Goal: Information Seeking & Learning: Check status

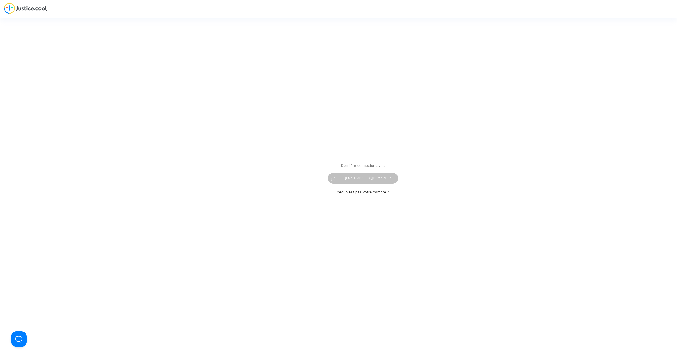
click at [371, 179] on div "contact@heliofinance.fr" at bounding box center [363, 178] width 70 height 11
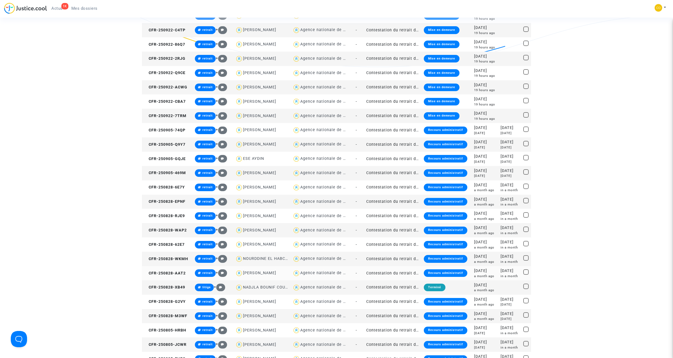
scroll to position [216, 0]
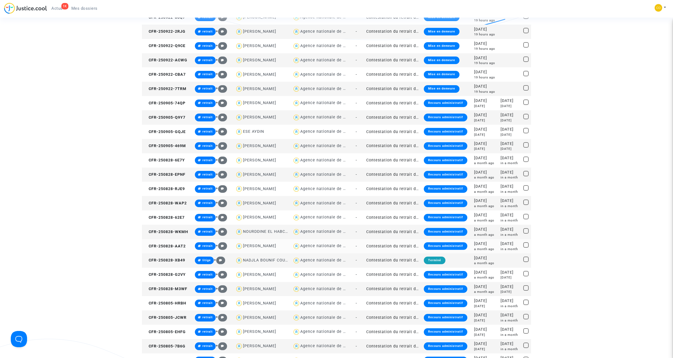
click at [394, 246] on td "Contestation du retrait de [PERSON_NAME] par l'ANAH (mandataire)" at bounding box center [392, 246] width 57 height 14
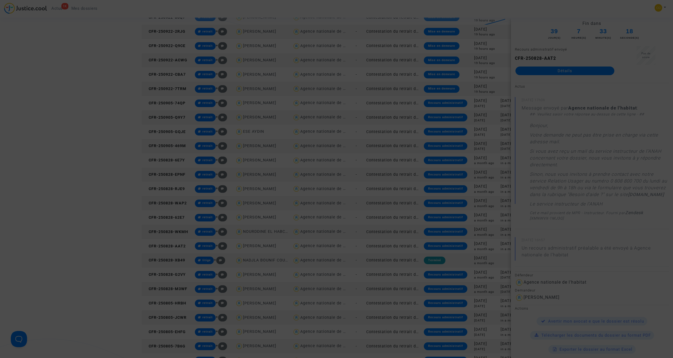
click at [557, 72] on div at bounding box center [336, 179] width 673 height 358
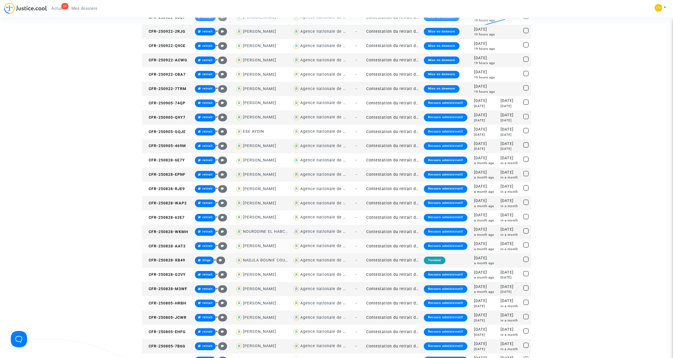
click at [384, 244] on td "Contestation du retrait de [PERSON_NAME] par l'ANAH (mandataire)" at bounding box center [392, 246] width 57 height 14
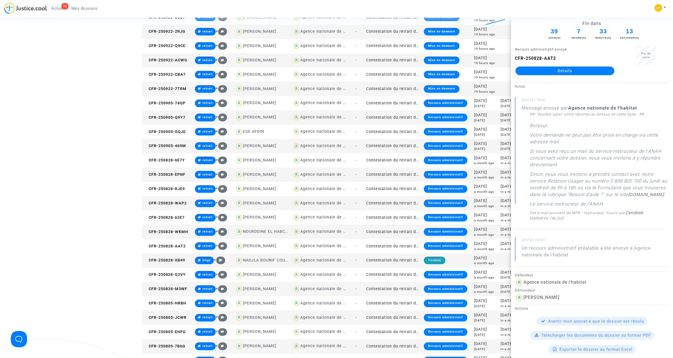
click at [563, 74] on link "Détails" at bounding box center [564, 70] width 99 height 9
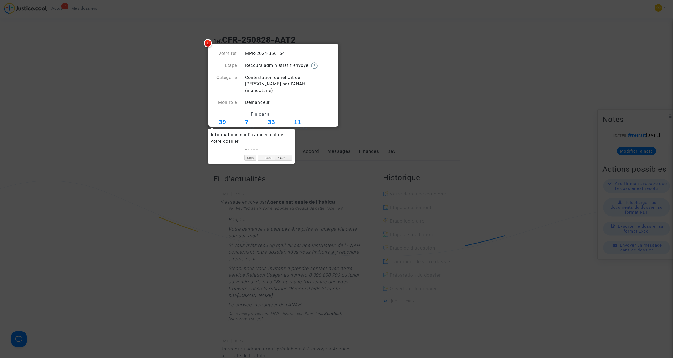
click at [376, 107] on div at bounding box center [336, 179] width 673 height 358
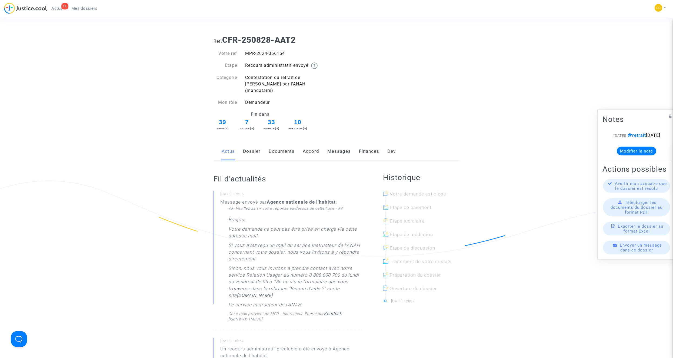
click at [288, 144] on link "Documents" at bounding box center [282, 151] width 26 height 18
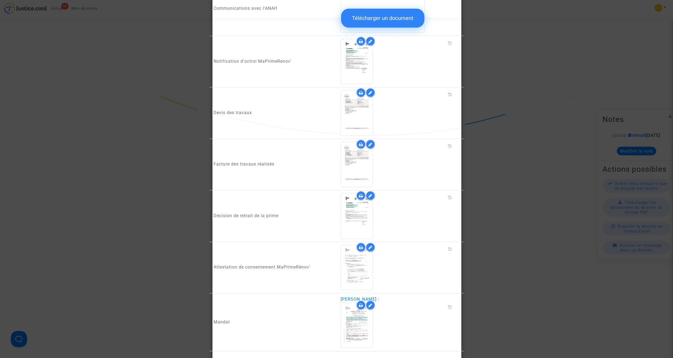
scroll to position [514, 0]
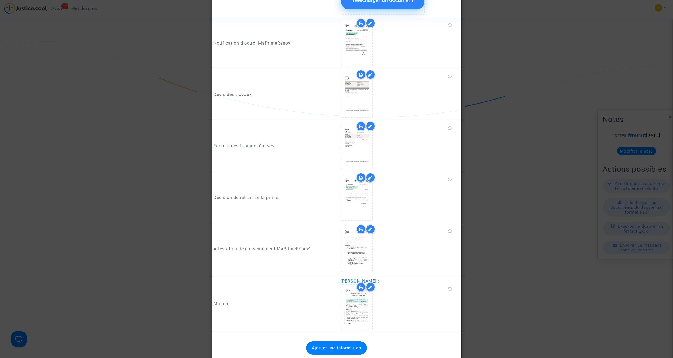
click at [504, 55] on div at bounding box center [336, 179] width 673 height 358
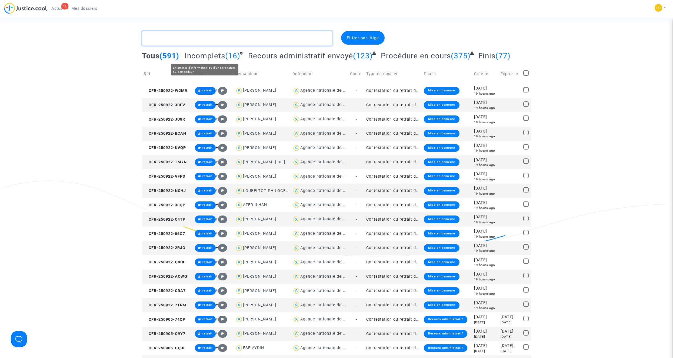
click at [209, 42] on textarea at bounding box center [237, 38] width 191 height 15
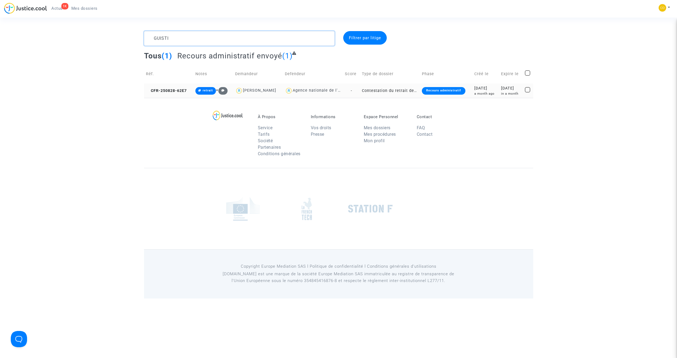
type textarea "GUISTI"
click at [377, 87] on td "Contestation du retrait de [PERSON_NAME] par l'ANAH (mandataire)" at bounding box center [390, 91] width 60 height 14
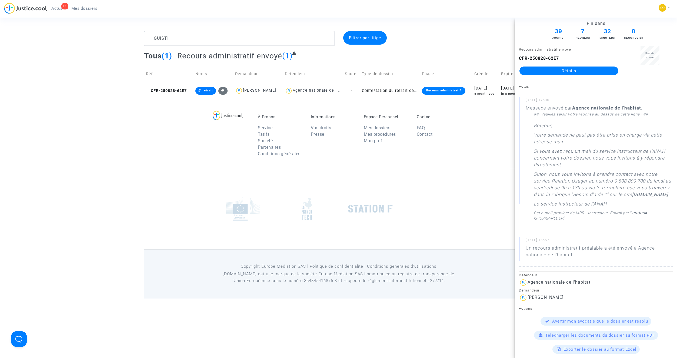
click at [574, 68] on link "Détails" at bounding box center [569, 70] width 99 height 9
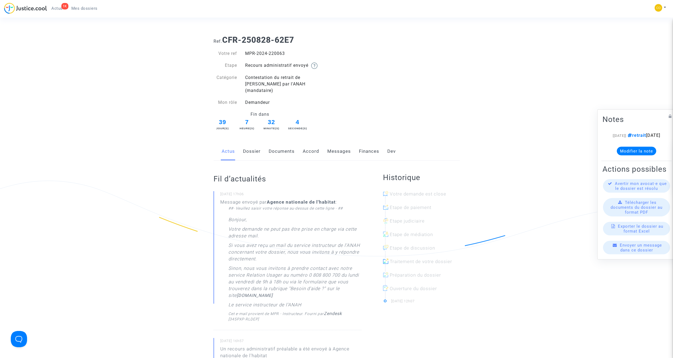
click at [277, 144] on link "Documents" at bounding box center [282, 151] width 26 height 18
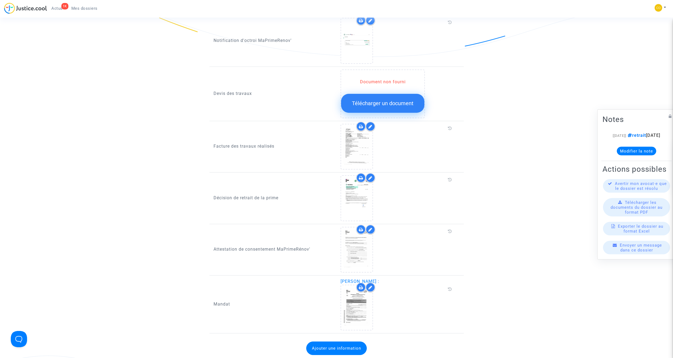
scroll to position [595, 0]
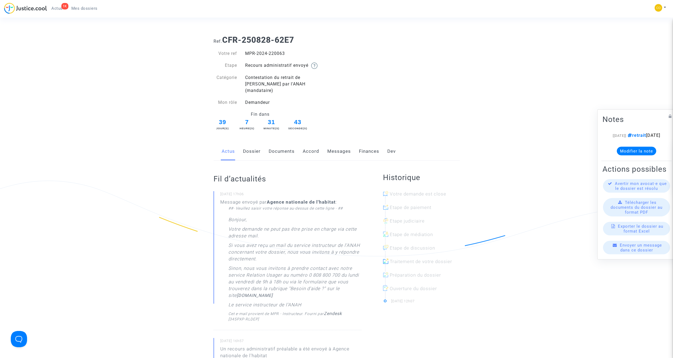
click at [84, 5] on link "Mes dossiers" at bounding box center [84, 8] width 35 height 8
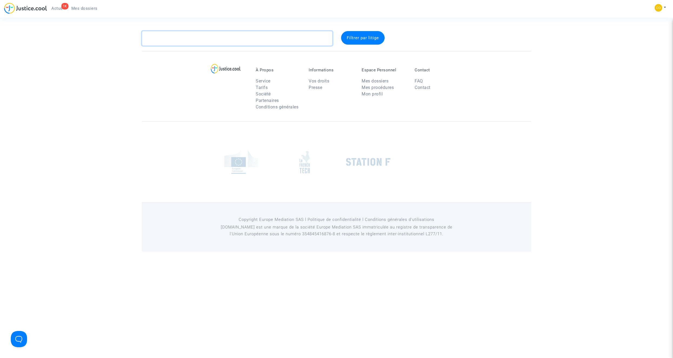
click at [192, 39] on textarea at bounding box center [237, 38] width 191 height 15
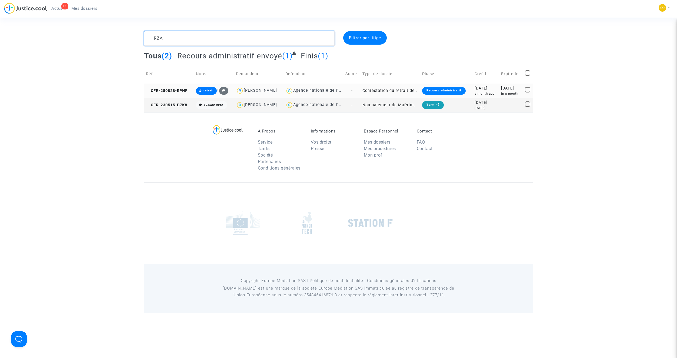
type textarea "RZA"
click at [376, 89] on td "Contestation du retrait de [PERSON_NAME] par l'ANAH (mandataire)" at bounding box center [391, 91] width 60 height 14
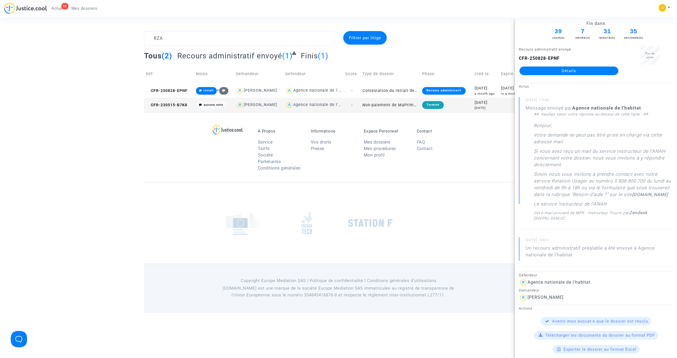
click at [555, 74] on link "Détails" at bounding box center [569, 70] width 99 height 9
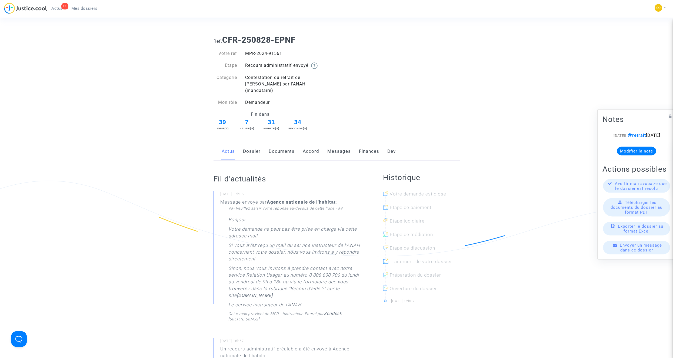
click at [291, 147] on link "Documents" at bounding box center [282, 151] width 26 height 18
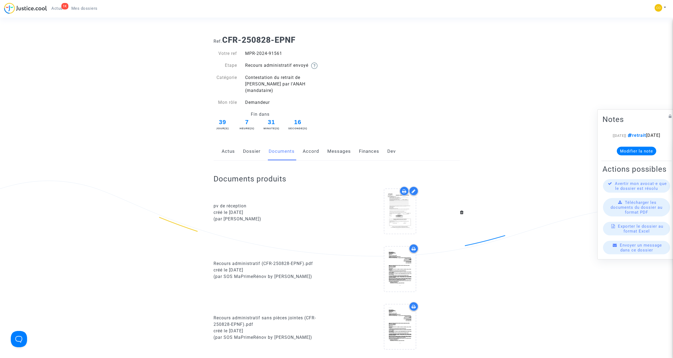
click at [79, 9] on span "Mes dossiers" at bounding box center [84, 8] width 26 height 5
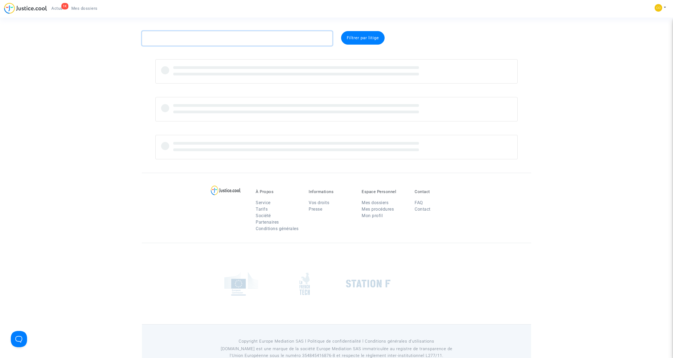
click at [195, 40] on textarea at bounding box center [237, 38] width 191 height 15
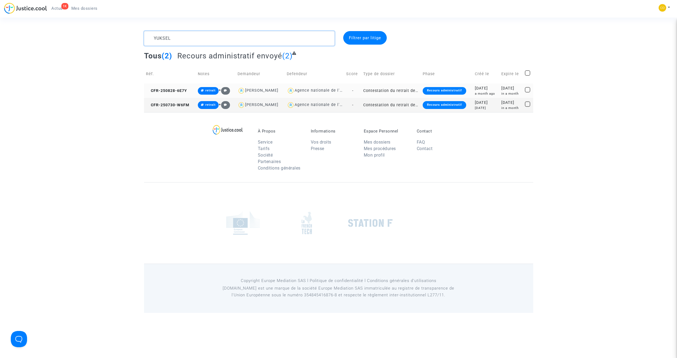
type textarea "YUKSEL"
click at [393, 89] on td "Contestation du retrait de [PERSON_NAME] par l'ANAH (mandataire)" at bounding box center [390, 91] width 59 height 14
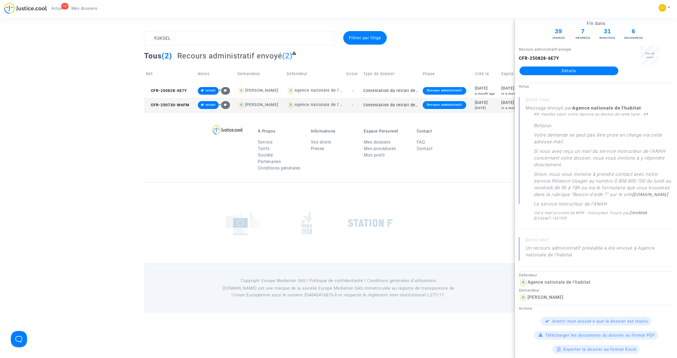
click at [581, 71] on link "Détails" at bounding box center [569, 70] width 99 height 9
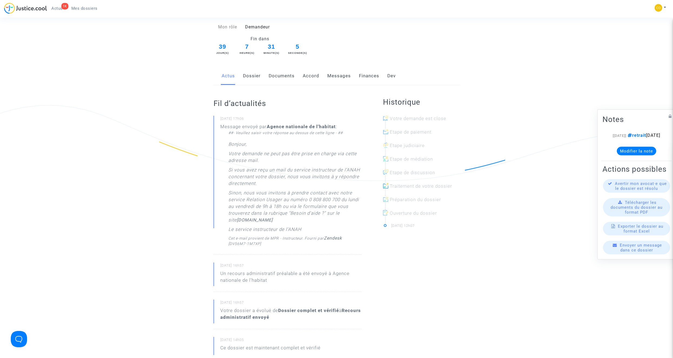
scroll to position [27, 0]
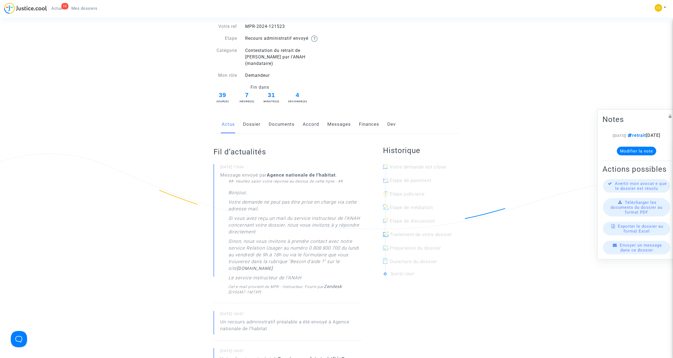
click at [293, 119] on link "Documents" at bounding box center [282, 124] width 26 height 18
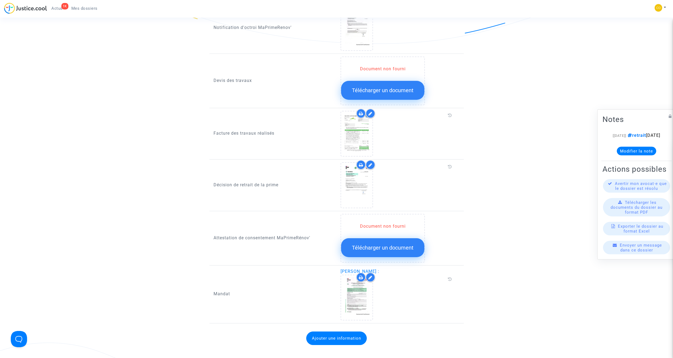
scroll to position [595, 0]
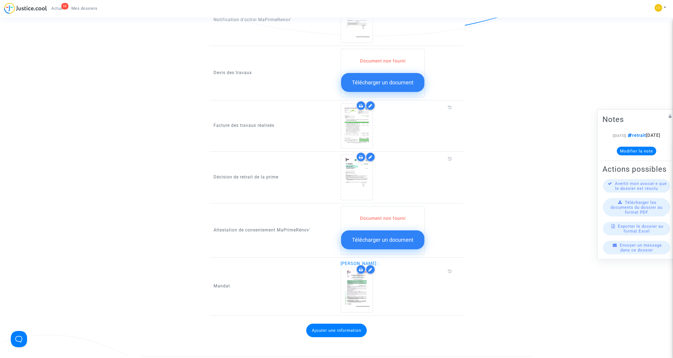
click at [82, 7] on span "Mes dossiers" at bounding box center [84, 8] width 26 height 5
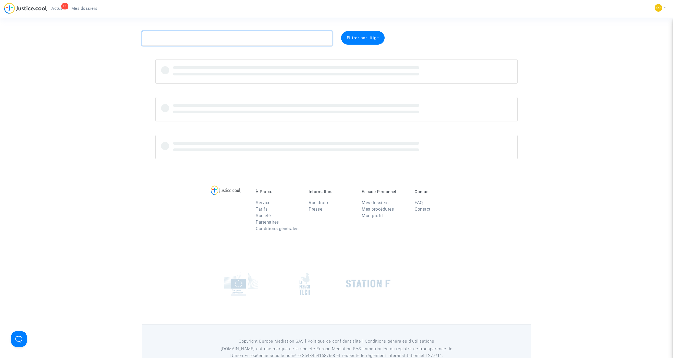
click at [223, 44] on textarea at bounding box center [237, 38] width 191 height 15
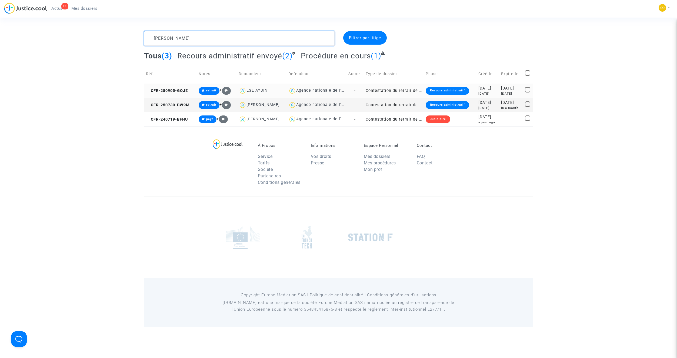
type textarea "[PERSON_NAME]"
click at [385, 90] on td "Contestation du retrait de [PERSON_NAME] par l'ANAH (mandataire)" at bounding box center [394, 91] width 60 height 14
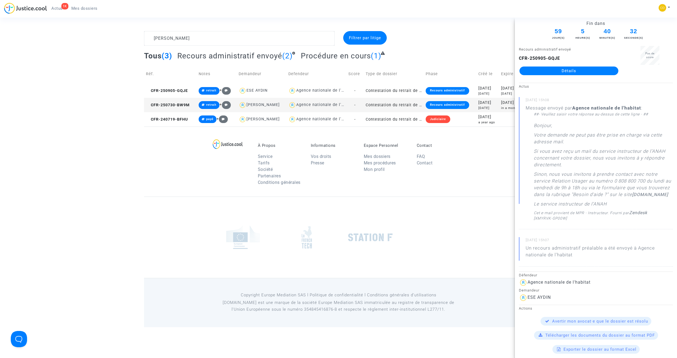
click at [568, 74] on link "Détails" at bounding box center [569, 70] width 99 height 9
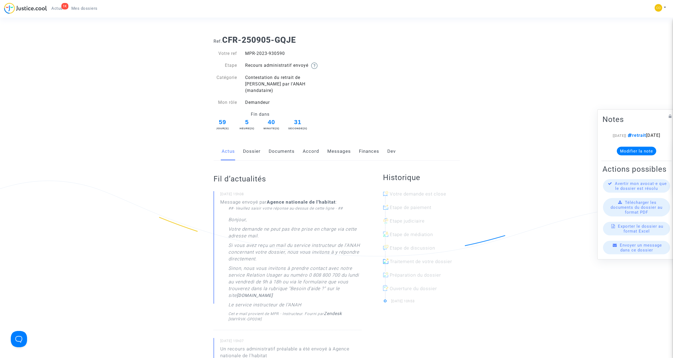
click at [343, 145] on link "Messages" at bounding box center [339, 151] width 24 height 18
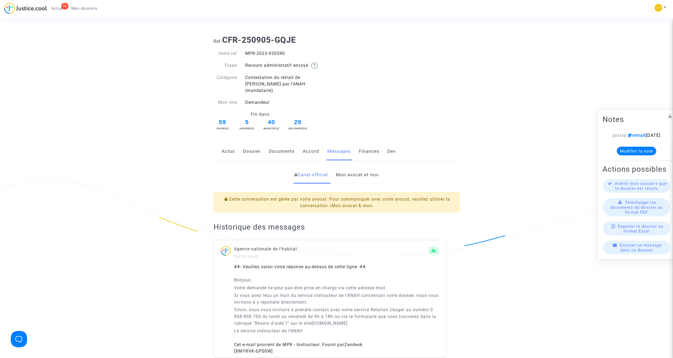
scroll to position [12, 0]
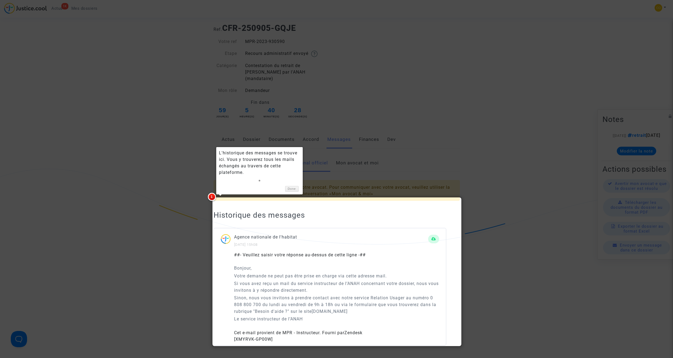
click at [490, 118] on div at bounding box center [336, 179] width 673 height 358
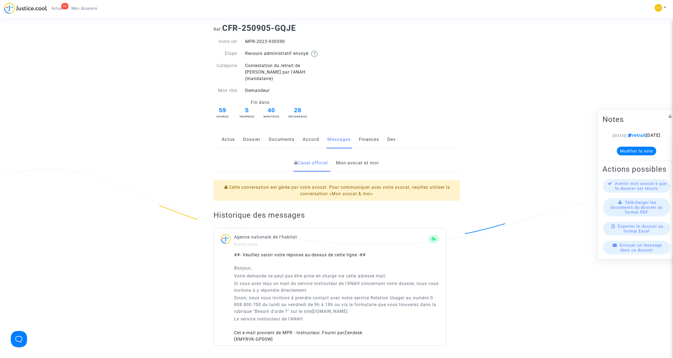
click at [290, 135] on link "Documents" at bounding box center [282, 140] width 26 height 18
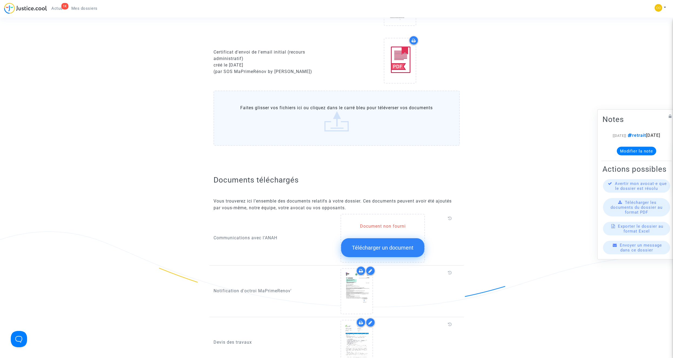
scroll to position [216, 0]
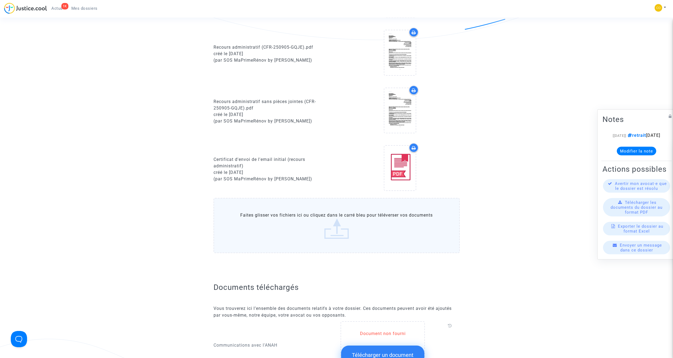
click at [88, 7] on span "Mes dossiers" at bounding box center [84, 8] width 26 height 5
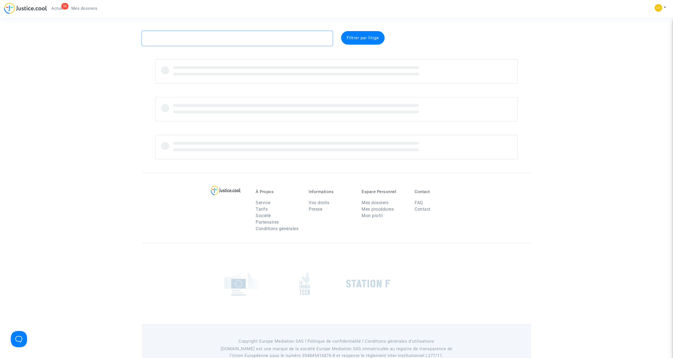
click at [191, 40] on textarea at bounding box center [237, 38] width 191 height 15
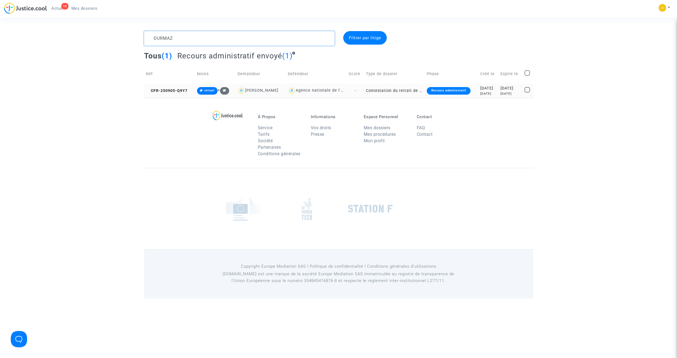
type textarea "DURMAZ"
click at [373, 90] on td "Contestation du retrait de [PERSON_NAME] par l'ANAH (mandataire)" at bounding box center [394, 91] width 61 height 14
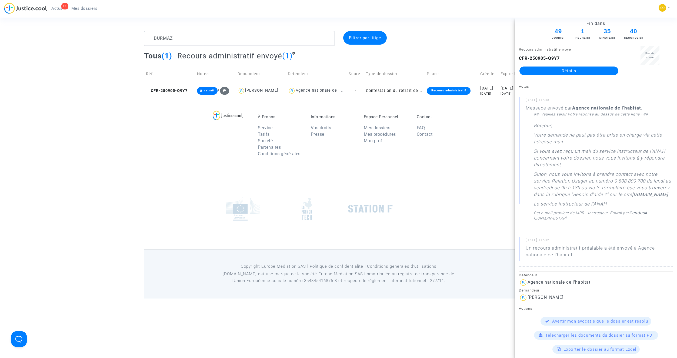
click at [553, 68] on link "Détails" at bounding box center [569, 70] width 99 height 9
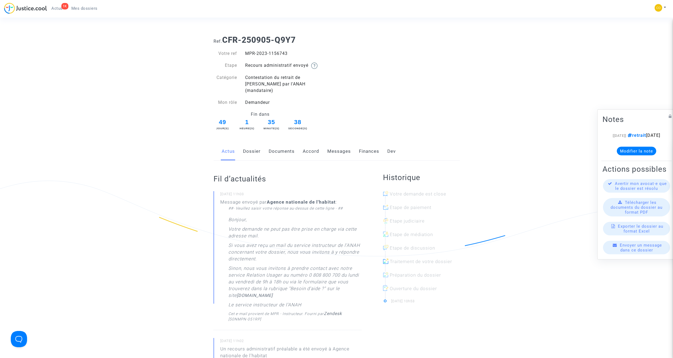
click at [292, 145] on link "Documents" at bounding box center [282, 151] width 26 height 18
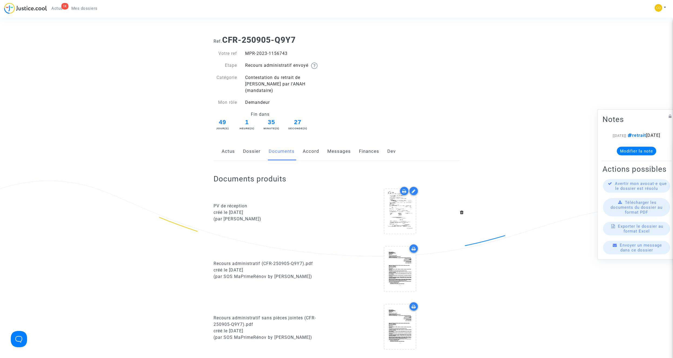
click at [89, 8] on span "Mes dossiers" at bounding box center [84, 8] width 26 height 5
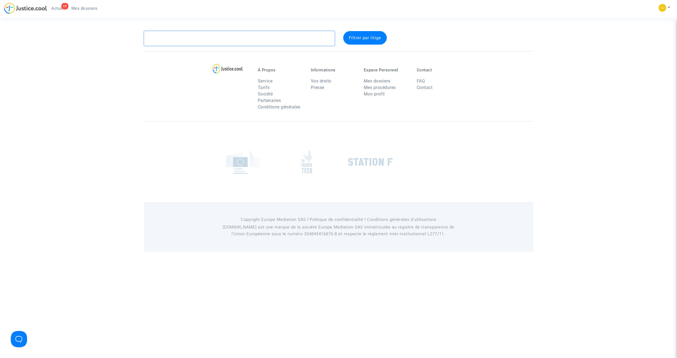
click at [176, 39] on textarea at bounding box center [239, 38] width 191 height 15
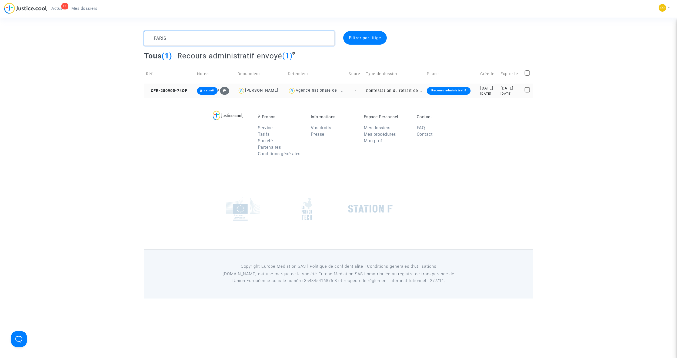
type textarea "FARIS"
click at [368, 88] on td "Contestation du retrait de [PERSON_NAME] par l'ANAH (mandataire)" at bounding box center [394, 91] width 61 height 14
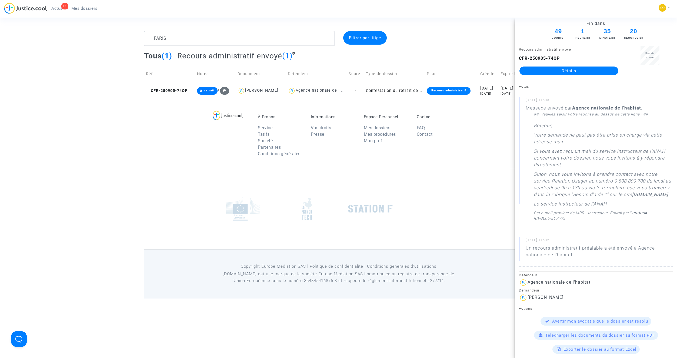
click at [566, 67] on link "Détails" at bounding box center [569, 70] width 99 height 9
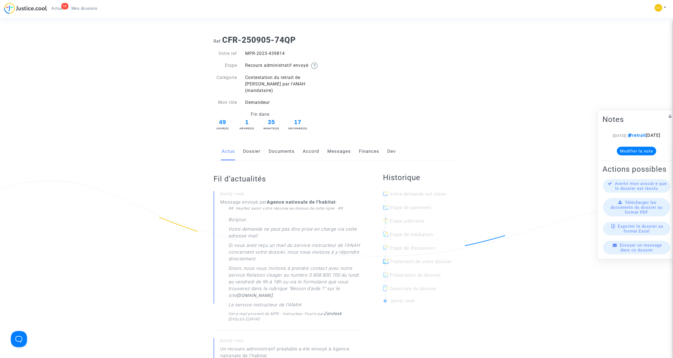
click at [278, 148] on link "Documents" at bounding box center [282, 151] width 26 height 18
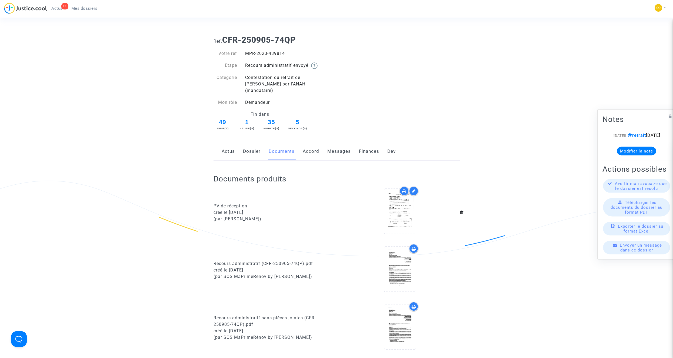
click at [82, 10] on span "Mes dossiers" at bounding box center [84, 8] width 26 height 5
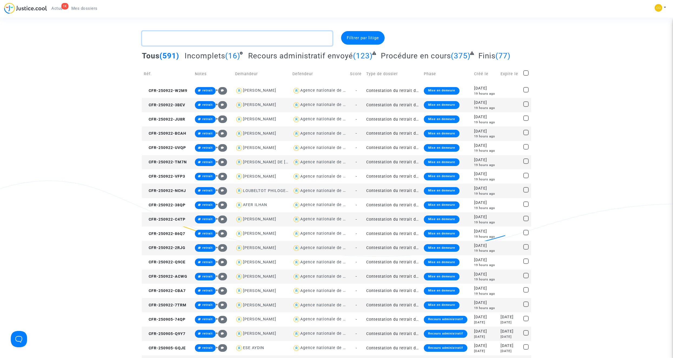
click at [191, 41] on textarea at bounding box center [237, 38] width 191 height 15
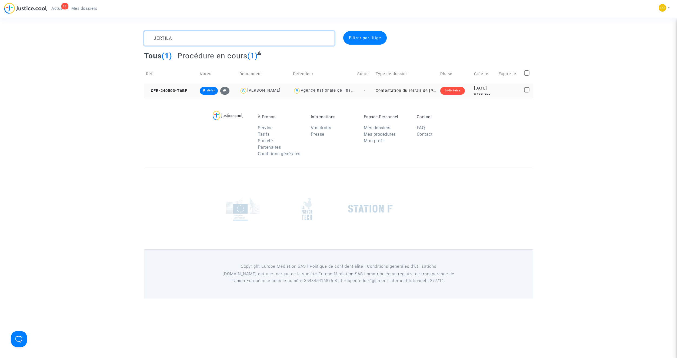
type textarea "JERTILA"
click at [409, 89] on td "Contestation du retrait de [PERSON_NAME] par l'ANAH (mandataire)" at bounding box center [406, 91] width 64 height 14
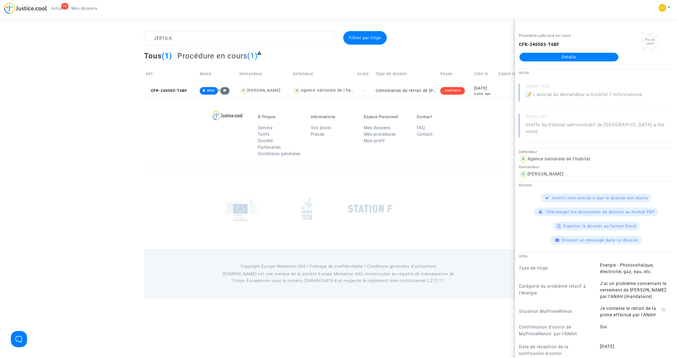
click at [564, 56] on link "Détails" at bounding box center [569, 57] width 99 height 9
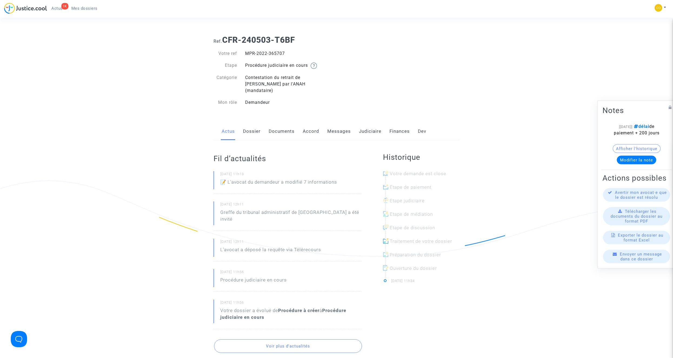
click at [287, 125] on link "Documents" at bounding box center [282, 131] width 26 height 18
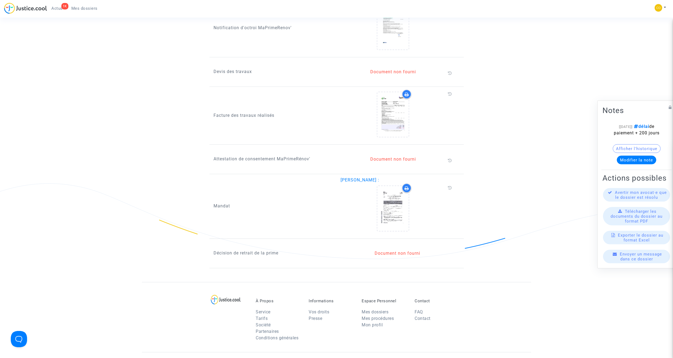
scroll to position [378, 0]
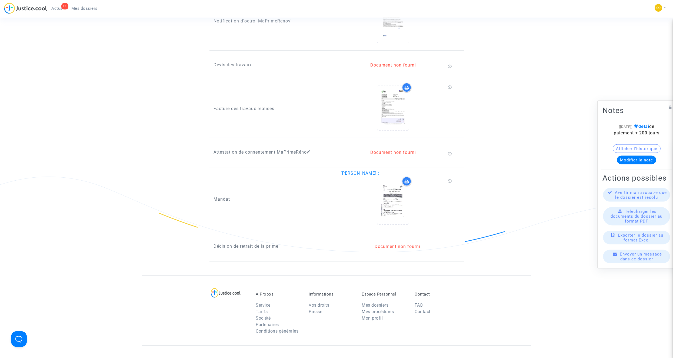
click at [269, 243] on p "Décision de retrait de la prime" at bounding box center [273, 246] width 119 height 7
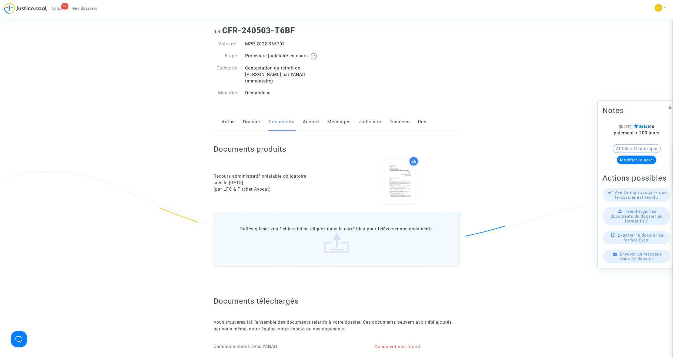
scroll to position [0, 0]
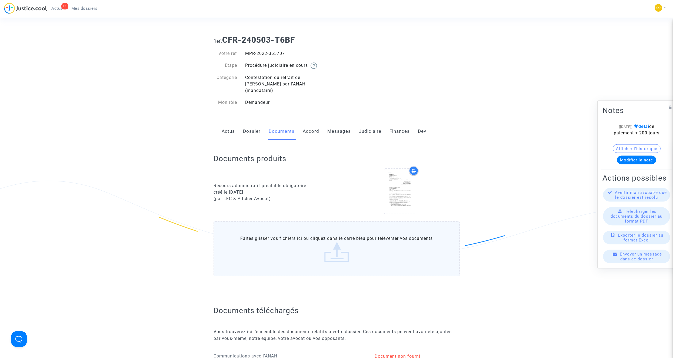
click at [88, 11] on link "Mes dossiers" at bounding box center [84, 8] width 35 height 8
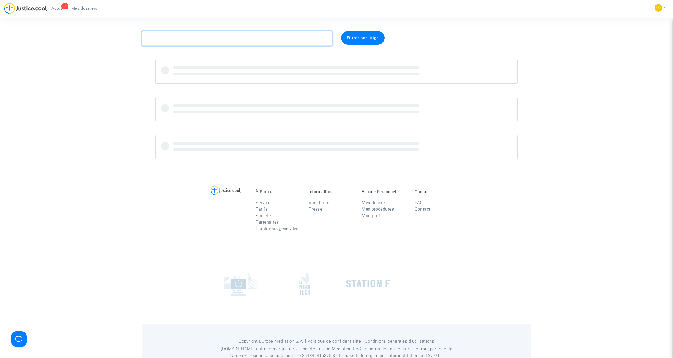
click at [175, 39] on textarea at bounding box center [237, 38] width 191 height 15
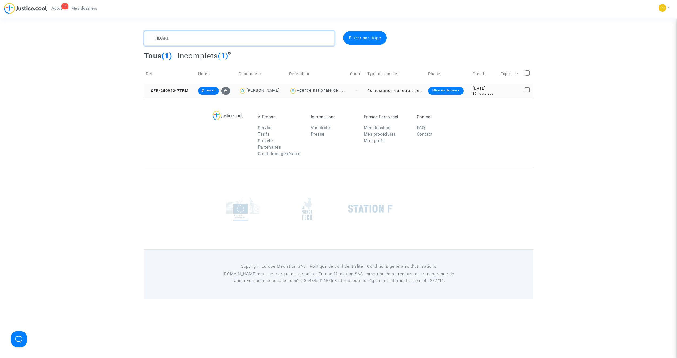
type textarea "TIBARI"
click at [406, 92] on td "Contestation du retrait de [PERSON_NAME] par l'ANAH (mandataire)" at bounding box center [395, 91] width 61 height 14
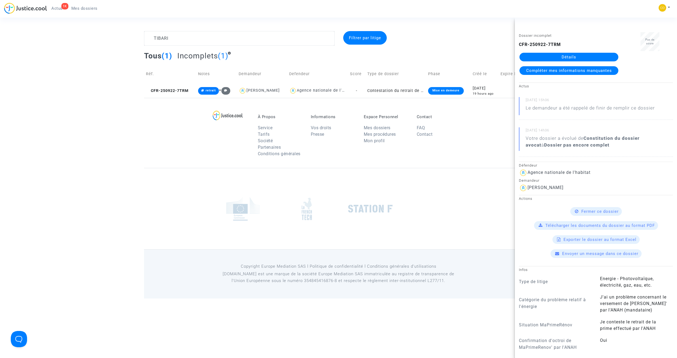
click at [554, 59] on link "Détails" at bounding box center [569, 57] width 99 height 9
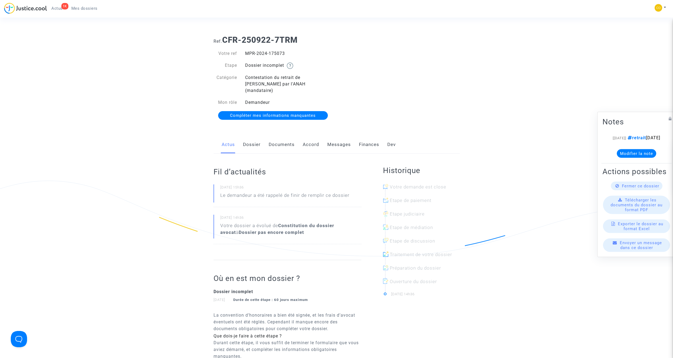
click at [282, 138] on link "Documents" at bounding box center [282, 145] width 26 height 18
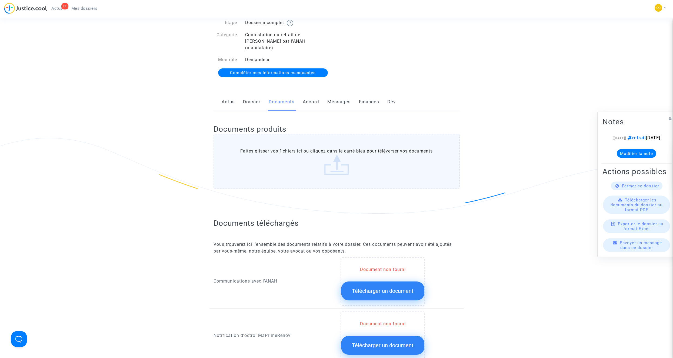
scroll to position [54, 0]
